Goal: Task Accomplishment & Management: Manage account settings

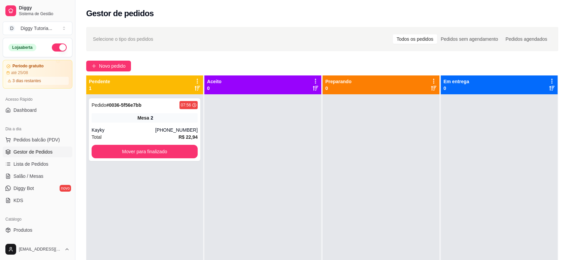
scroll to position [234, 0]
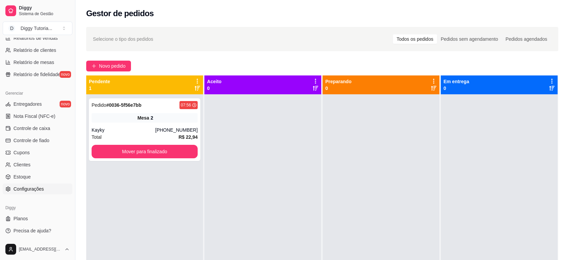
click at [42, 188] on span "Configurações" at bounding box center [28, 189] width 30 height 7
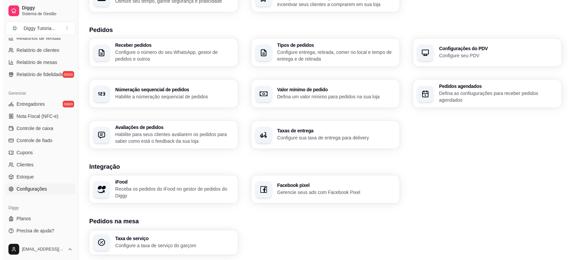
scroll to position [212, 0]
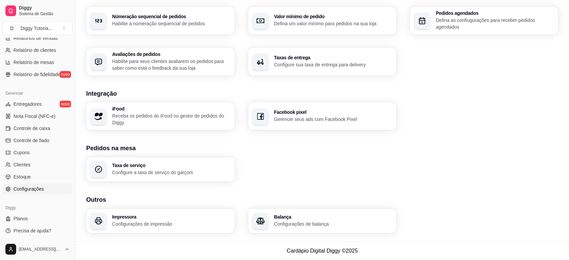
click at [166, 204] on h3 "Outros" at bounding box center [322, 199] width 472 height 9
click at [159, 216] on h3 "Impressora" at bounding box center [171, 217] width 119 height 5
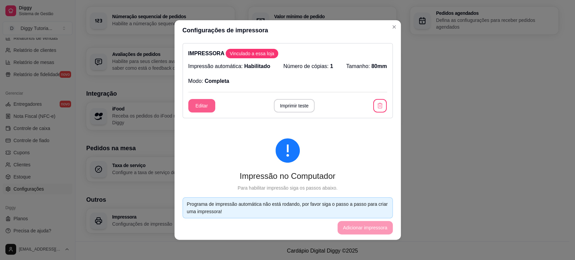
click at [203, 111] on button "Editar" at bounding box center [201, 105] width 27 height 13
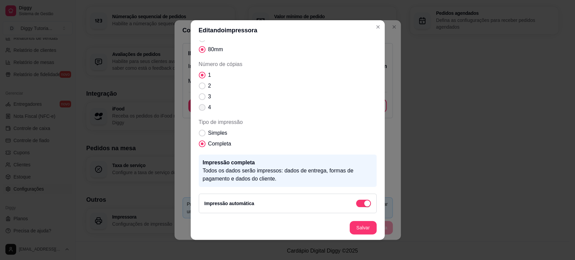
scroll to position [1, 0]
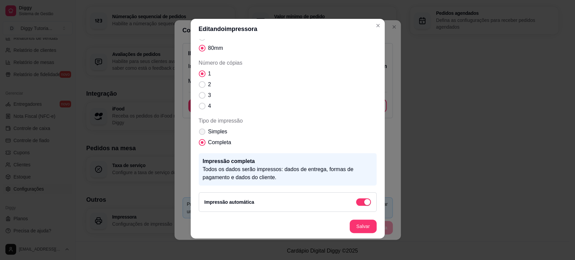
click at [199, 131] on span "Tipo de impressão" at bounding box center [202, 132] width 6 height 6
click at [198, 133] on input "Simples" at bounding box center [200, 135] width 4 height 4
radio input "true"
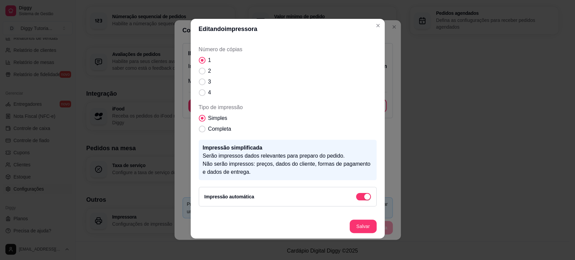
scroll to position [71, 0]
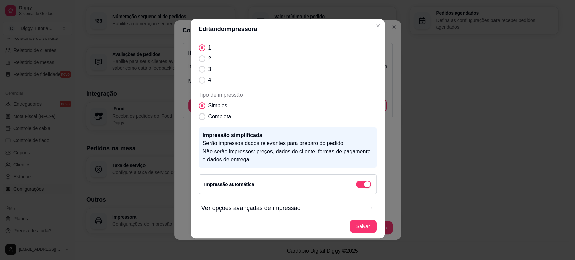
click at [362, 210] on button "Ver opções avançadas de impressão" at bounding box center [287, 208] width 172 height 20
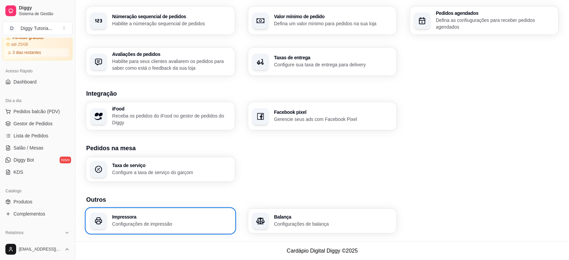
scroll to position [0, 0]
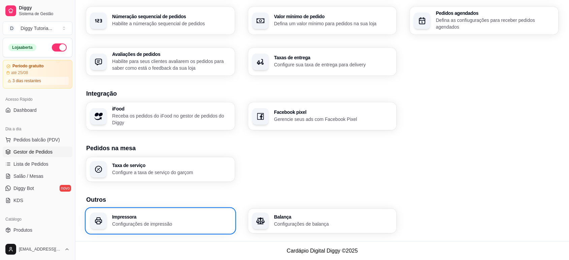
click at [31, 154] on span "Gestor de Pedidos" at bounding box center [32, 152] width 39 height 7
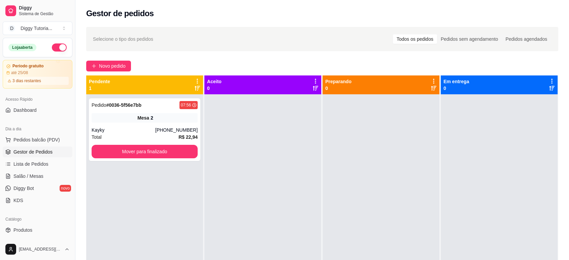
click at [195, 80] on icon at bounding box center [197, 81] width 6 height 6
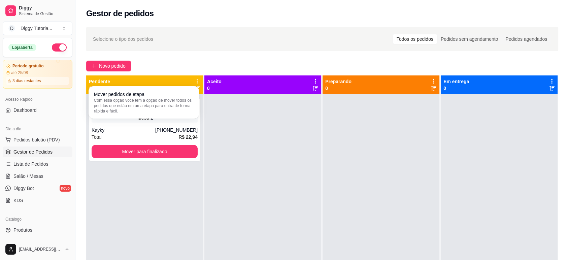
click at [195, 80] on icon at bounding box center [197, 81] width 6 height 6
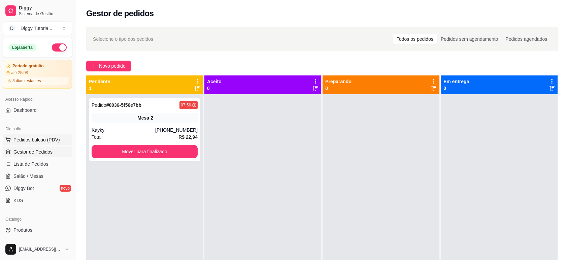
click at [35, 137] on span "Pedidos balcão (PDV)" at bounding box center [36, 139] width 46 height 7
click at [39, 173] on span "Salão / Mesas" at bounding box center [28, 176] width 30 height 7
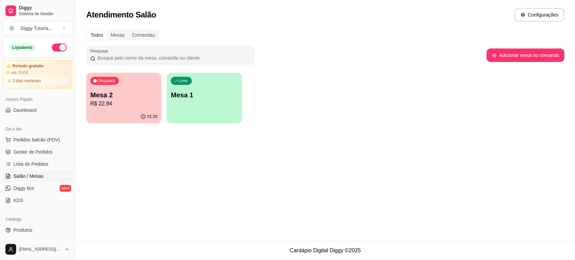
click at [204, 96] on p "Mesa 1" at bounding box center [204, 94] width 67 height 9
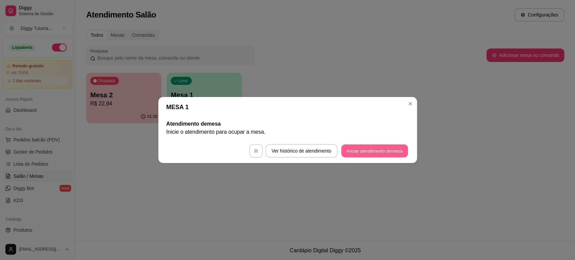
click at [355, 150] on button "Iniciar atendimento de mesa" at bounding box center [374, 150] width 67 height 13
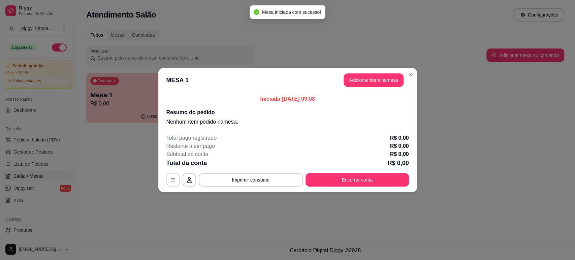
click at [171, 180] on icon "button" at bounding box center [172, 179] width 5 height 5
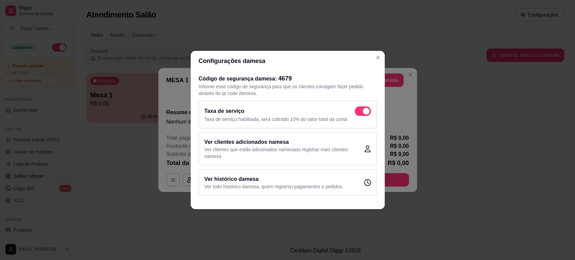
click at [367, 193] on div "Ver histórico da mesa Ver todo histórico da mesa , quem registrou pagamentos e …" at bounding box center [288, 182] width 178 height 26
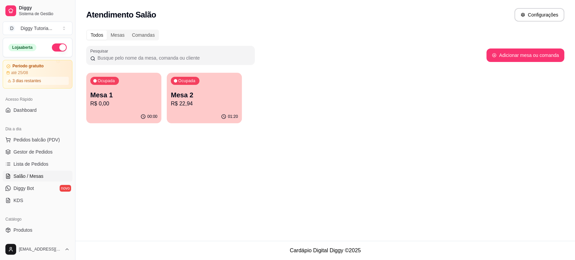
click at [145, 109] on div "Ocupada Mesa 1 R$ 0,00" at bounding box center [123, 91] width 75 height 37
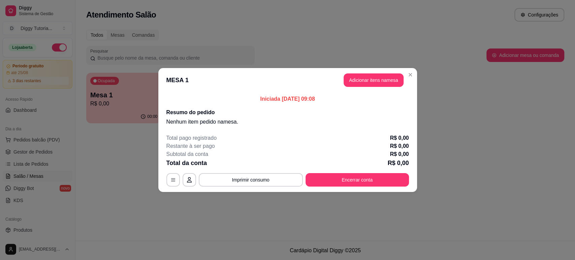
click at [201, 141] on p "Total pago registrado" at bounding box center [191, 138] width 50 height 8
click at [191, 182] on icon "button" at bounding box center [189, 179] width 5 height 5
click at [191, 131] on footer "Total pago registrado R$ 0,00 Restante à ser pago R$ 0,00 Subtotal da conta R$ …" at bounding box center [287, 160] width 259 height 63
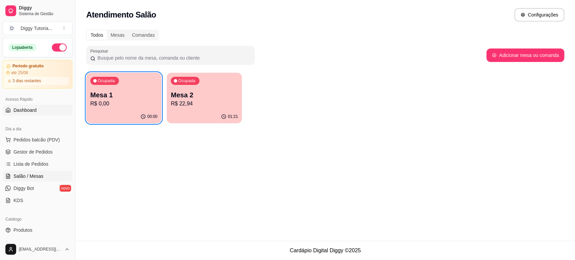
click at [35, 115] on link "Dashboard" at bounding box center [38, 110] width 70 height 11
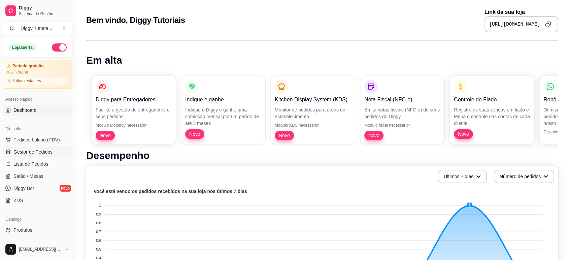
click at [32, 155] on link "Gestor de Pedidos" at bounding box center [38, 152] width 70 height 11
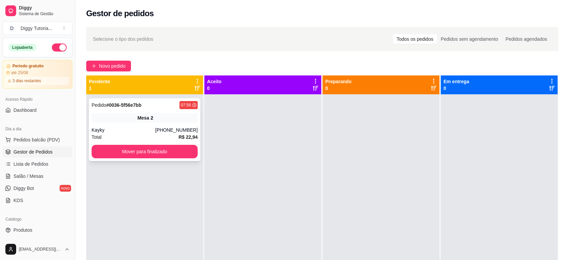
click at [151, 127] on div "Kayky" at bounding box center [124, 130] width 64 height 7
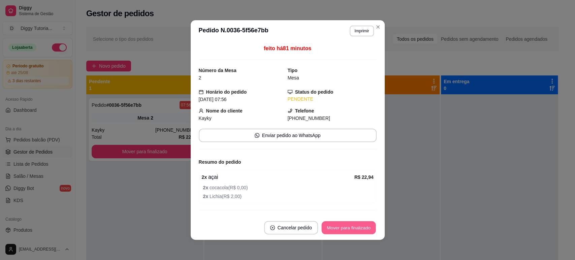
click at [341, 223] on button "Mover para finalizado" at bounding box center [348, 227] width 54 height 13
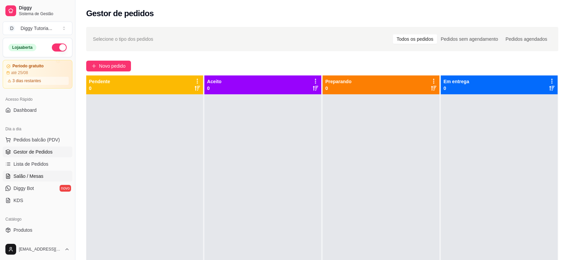
click at [34, 175] on span "Salão / Mesas" at bounding box center [28, 176] width 30 height 7
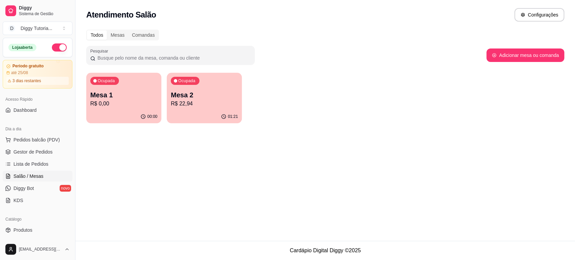
click at [197, 110] on div "Ocupada Mesa 2 R$ 22,94" at bounding box center [204, 91] width 75 height 37
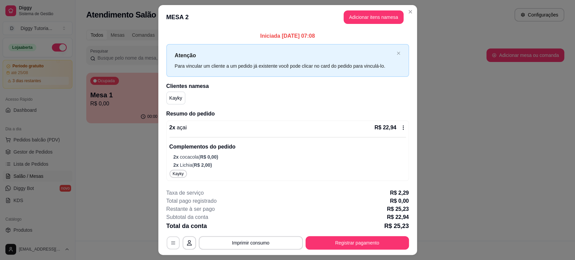
click at [172, 242] on icon "button" at bounding box center [172, 242] width 5 height 5
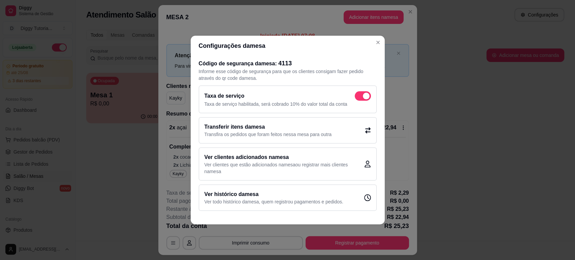
click at [330, 131] on div "Transferir itens da mesa Transfira os pedidos que foram feitos nessa mesa para …" at bounding box center [288, 130] width 178 height 26
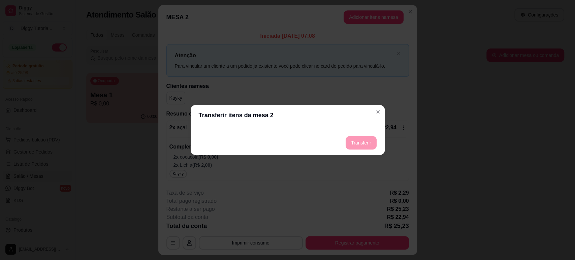
click at [261, 132] on footer "Transferir" at bounding box center [288, 143] width 194 height 24
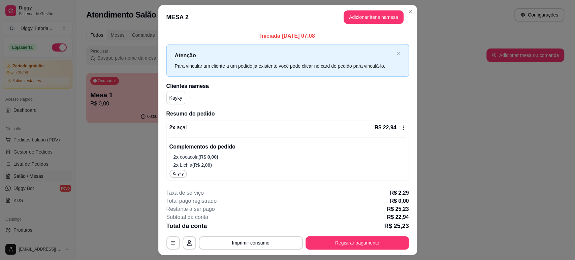
click at [399, 132] on div "2 x açai R$ 22,94 Complementos do pedido 2 x cocacola ( R$ 0,00 ) 2 x Lichia ( …" at bounding box center [287, 146] width 236 height 45
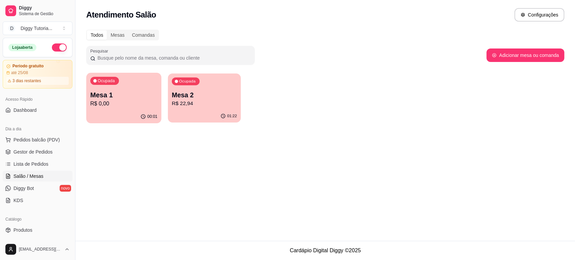
click at [217, 121] on div "01:22" at bounding box center [204, 116] width 73 height 13
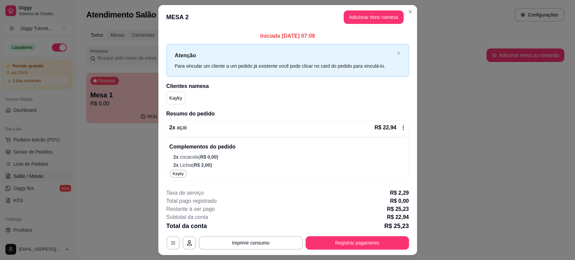
click at [371, 9] on header "MESA 2 Adicionar itens na mesa" at bounding box center [287, 17] width 259 height 24
click at [366, 16] on button "Adicionar itens na mesa" at bounding box center [374, 16] width 60 height 13
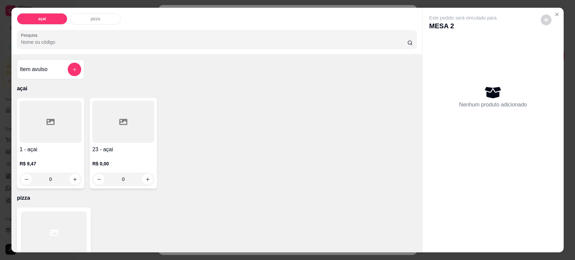
click at [71, 181] on div "0" at bounding box center [51, 178] width 62 height 13
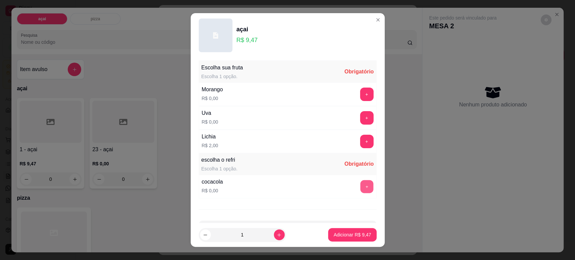
click at [360, 183] on button "+" at bounding box center [366, 186] width 13 height 13
click at [360, 141] on button "+" at bounding box center [366, 141] width 13 height 13
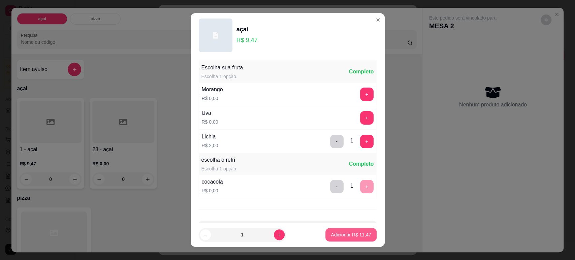
click at [343, 238] on button "Adicionar R$ 11,47" at bounding box center [350, 234] width 51 height 13
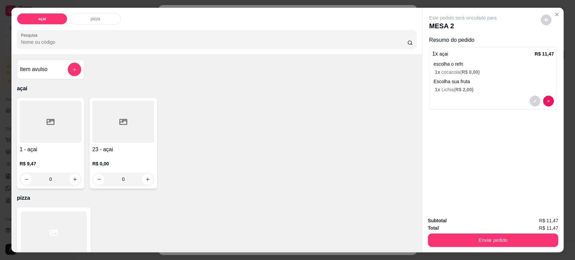
scroll to position [47, 0]
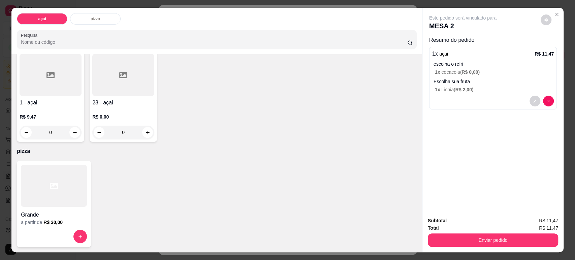
click at [84, 239] on div at bounding box center [54, 236] width 66 height 13
click at [79, 234] on icon "increase-product-quantity" at bounding box center [80, 236] width 5 height 5
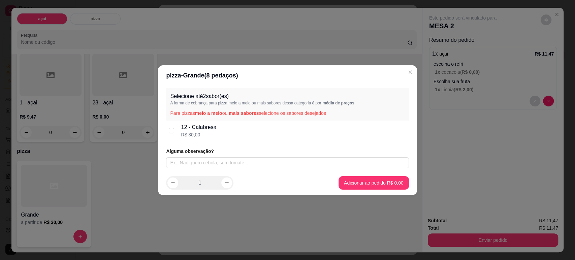
click at [220, 136] on div "12 - Calabresa R$ 30,00" at bounding box center [293, 130] width 225 height 15
checkbox input "true"
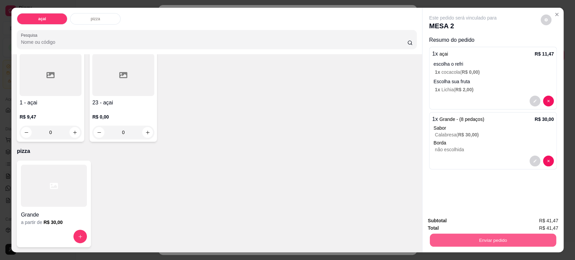
click at [471, 245] on button "Enviar pedido" at bounding box center [493, 239] width 126 height 13
click at [484, 224] on button "Não registrar e enviar pedido" at bounding box center [470, 223] width 68 height 12
